Goal: Information Seeking & Learning: Check status

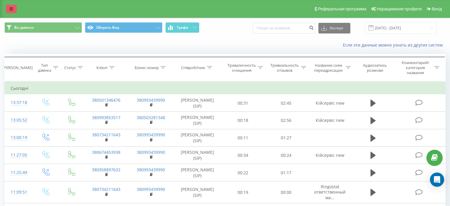
click at [9, 8] on link at bounding box center [11, 9] width 11 height 8
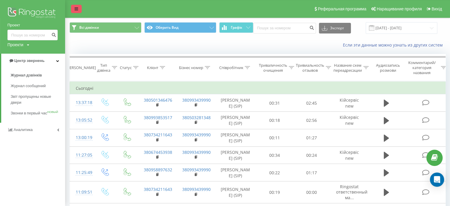
click at [80, 7] on link at bounding box center [76, 9] width 11 height 8
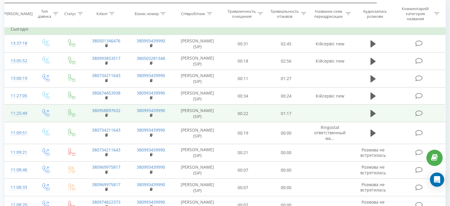
scroll to position [121, 0]
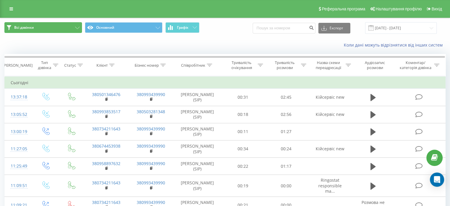
click at [21, 25] on button "Всі дзвінки" at bounding box center [43, 27] width 78 height 11
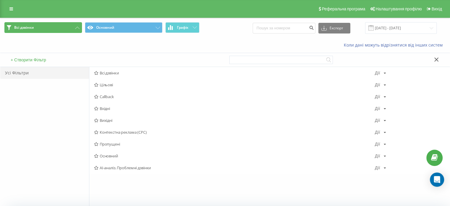
click at [25, 25] on span "Всі дзвінки" at bounding box center [24, 27] width 20 height 5
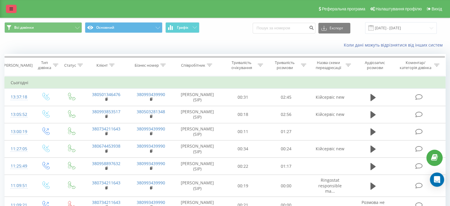
click at [14, 6] on link at bounding box center [11, 9] width 11 height 8
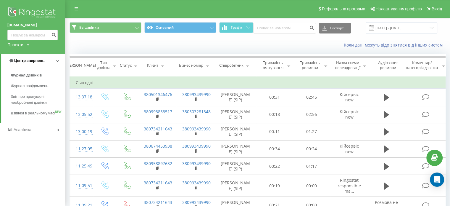
click at [51, 60] on link "Центр звернень" at bounding box center [33, 61] width 64 height 14
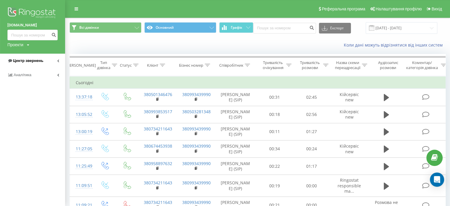
click at [53, 59] on link "Центр звернень" at bounding box center [32, 61] width 65 height 14
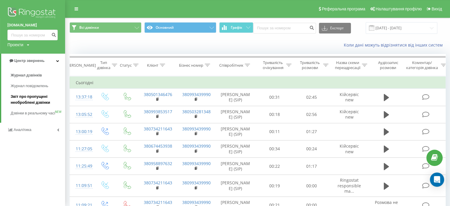
click at [40, 99] on span "Звіт про пропущені необроблені дзвінки" at bounding box center [36, 100] width 51 height 12
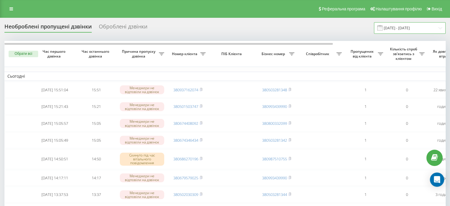
click at [395, 26] on input "19.08.2025 - 19.09.2025" at bounding box center [410, 28] width 72 height 12
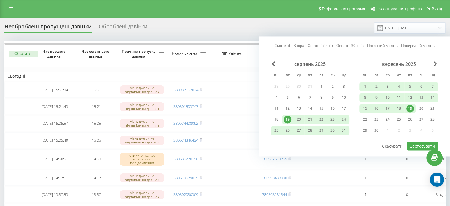
click at [412, 110] on div "19" at bounding box center [410, 108] width 8 height 8
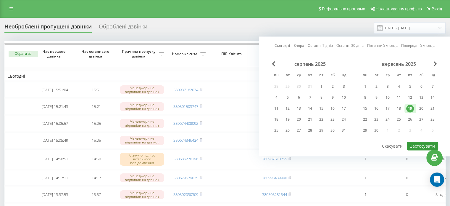
click at [417, 144] on button "Застосувати" at bounding box center [422, 145] width 31 height 9
type input "[DATE] - [DATE]"
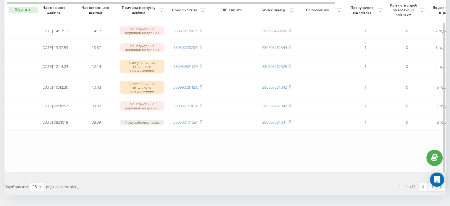
scroll to position [142, 0]
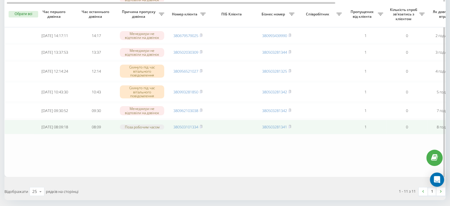
click at [200, 129] on span "380503101334" at bounding box center [187, 126] width 29 height 5
click at [202, 128] on rect at bounding box center [201, 126] width 2 height 3
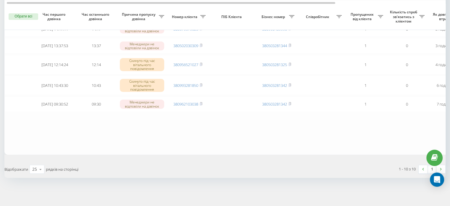
scroll to position [154, 0]
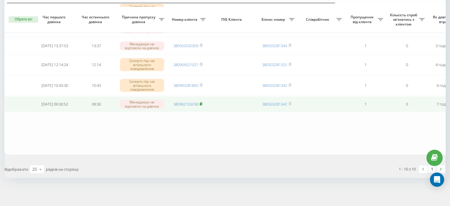
click at [201, 103] on rect at bounding box center [201, 104] width 2 height 3
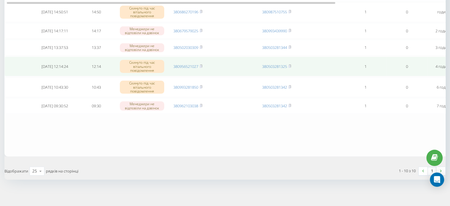
scroll to position [148, 0]
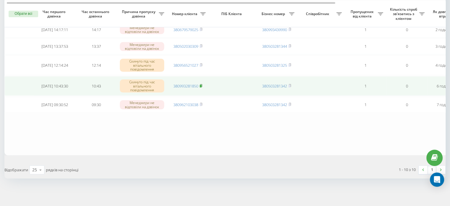
click at [201, 87] on icon at bounding box center [201, 86] width 3 height 4
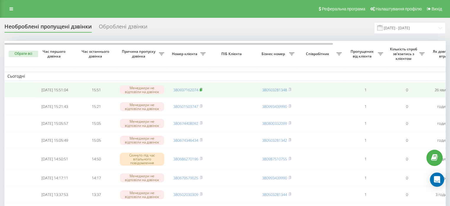
click at [202, 89] on rect at bounding box center [201, 89] width 2 height 3
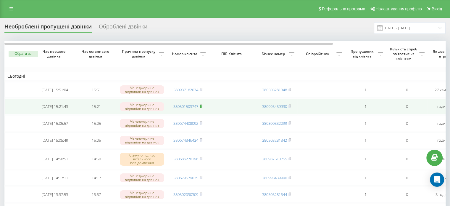
click at [202, 107] on rect at bounding box center [201, 106] width 2 height 3
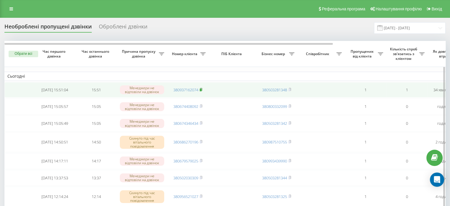
click at [202, 89] on rect at bounding box center [201, 89] width 2 height 3
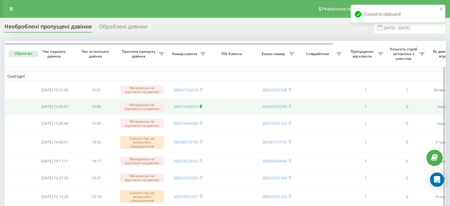
click at [202, 107] on icon at bounding box center [201, 106] width 3 height 4
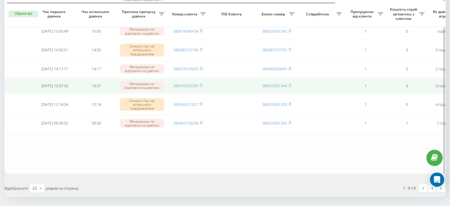
scroll to position [76, 0]
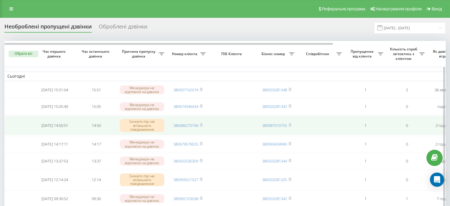
scroll to position [30, 0]
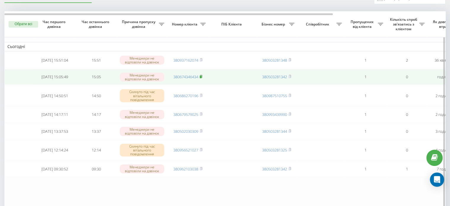
click at [201, 75] on icon at bounding box center [201, 77] width 3 height 4
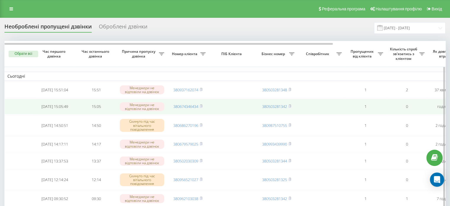
click at [206, 110] on td "380674346434" at bounding box center [187, 107] width 41 height 16
click at [203, 107] on td "380674346434" at bounding box center [187, 107] width 41 height 16
click at [202, 105] on icon at bounding box center [201, 105] width 2 height 3
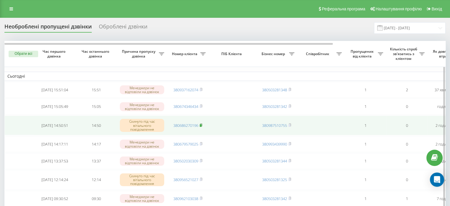
click at [201, 125] on icon at bounding box center [201, 125] width 3 height 4
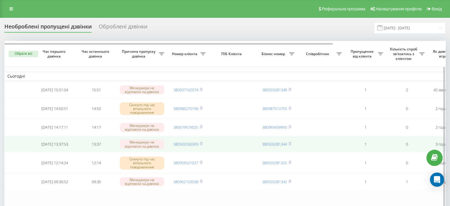
scroll to position [80, 0]
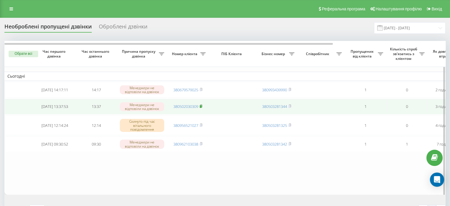
click at [202, 106] on rect at bounding box center [201, 106] width 2 height 3
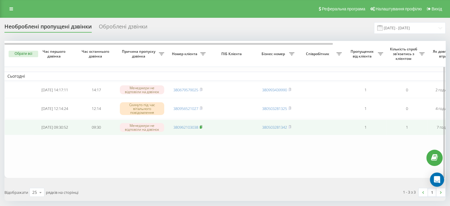
click at [202, 128] on icon at bounding box center [201, 127] width 3 height 4
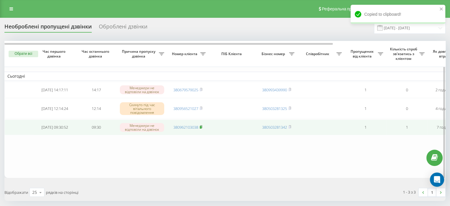
click at [202, 128] on icon at bounding box center [201, 127] width 3 height 4
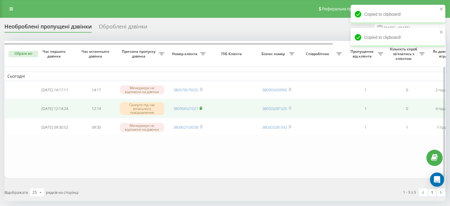
click at [201, 110] on rect at bounding box center [201, 108] width 2 height 3
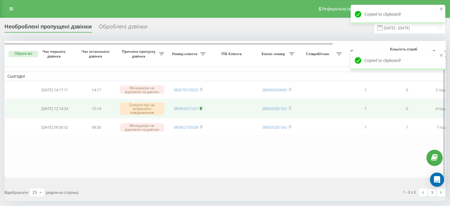
click at [202, 110] on icon at bounding box center [201, 108] width 3 height 4
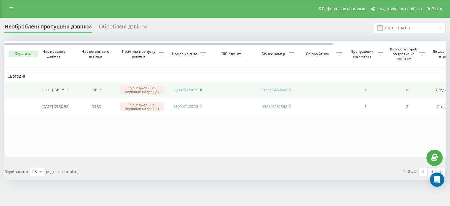
click at [202, 88] on icon at bounding box center [201, 90] width 3 height 4
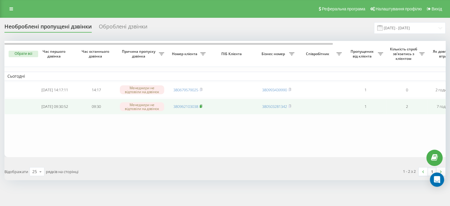
click at [202, 107] on icon at bounding box center [201, 106] width 3 height 4
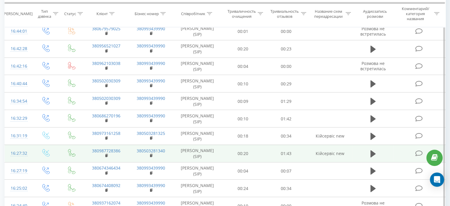
scroll to position [115, 0]
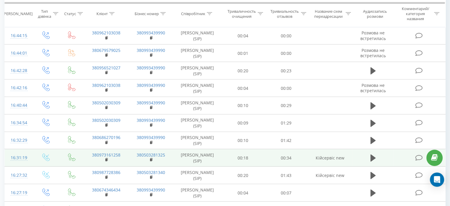
scroll to position [174, 0]
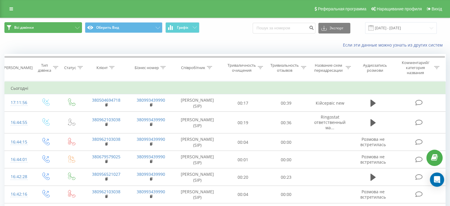
click at [33, 26] on font "Всі дзвінки" at bounding box center [24, 27] width 20 height 5
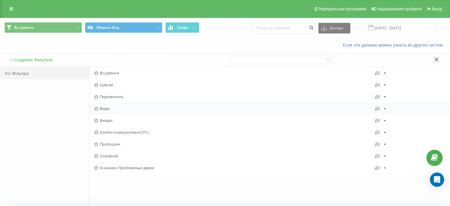
click at [106, 104] on div "Вхідні Дії Редагувати Копіювати Видалити По замкованиям Поділитися" at bounding box center [269, 108] width 360 height 12
click at [107, 106] on font "Вхідні" at bounding box center [105, 108] width 10 height 5
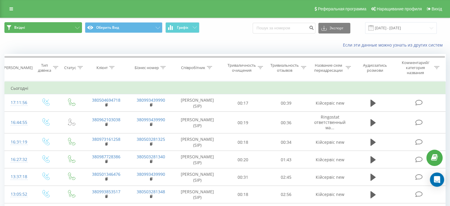
click at [50, 27] on button "Вхідні" at bounding box center [43, 27] width 78 height 11
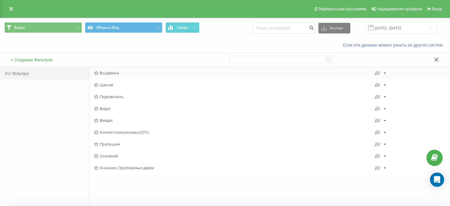
click at [117, 73] on font "Всі дзвінки" at bounding box center [109, 72] width 19 height 5
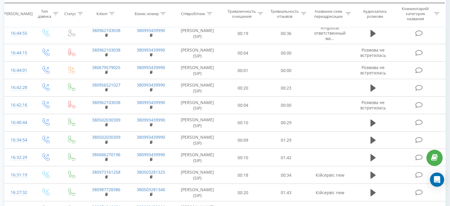
scroll to position [207, 0]
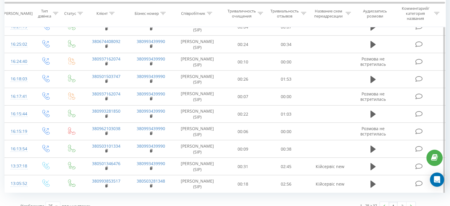
scroll to position [357, 0]
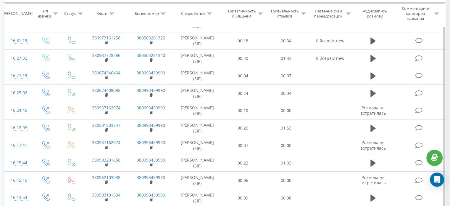
scroll to position [357, 0]
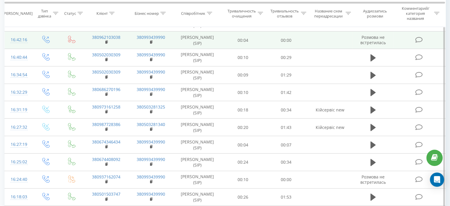
scroll to position [357, 0]
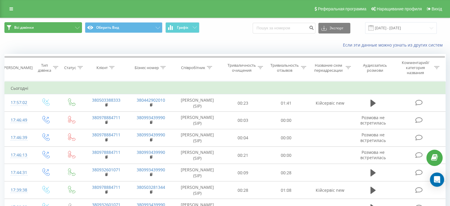
click at [53, 29] on button "Всі дзвінки" at bounding box center [43, 27] width 78 height 11
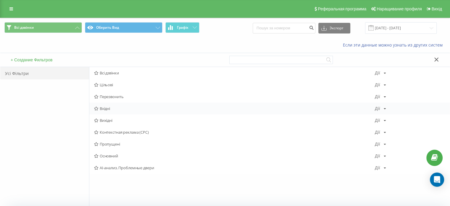
click at [113, 109] on span "Вхідні" at bounding box center [234, 108] width 281 height 4
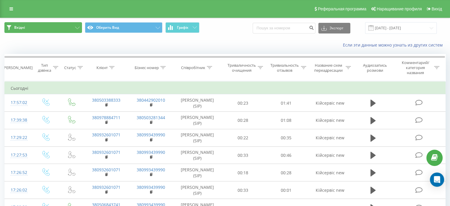
click at [41, 29] on button "Вхідні" at bounding box center [43, 27] width 78 height 11
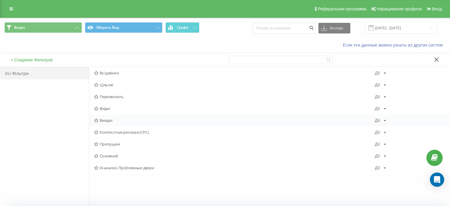
click at [113, 117] on div "Вихідні Дії Редагувати Копіювати Видалити По замкованиям Поділитися" at bounding box center [269, 120] width 360 height 12
click at [112, 119] on font "Вихідні" at bounding box center [106, 119] width 13 height 5
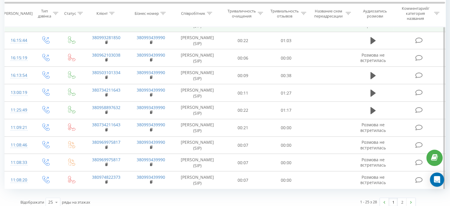
scroll to position [353, 0]
